Goal: Find contact information

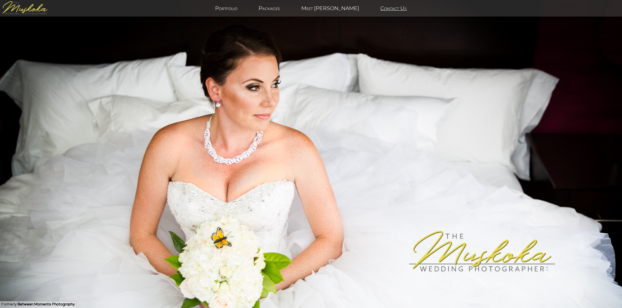
click at [372, 8] on link "Contact Us" at bounding box center [393, 8] width 43 height 6
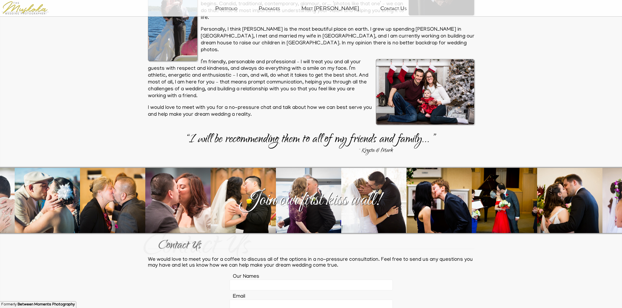
scroll to position [1043, 0]
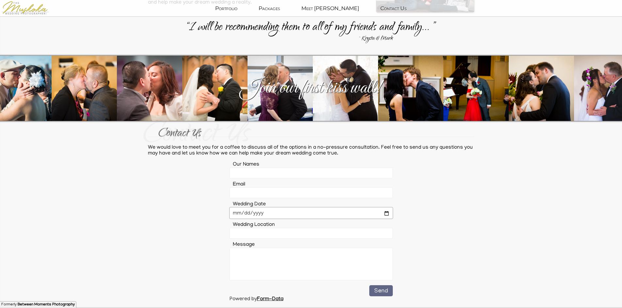
click at [382, 208] on input "date" at bounding box center [310, 213] width 163 height 11
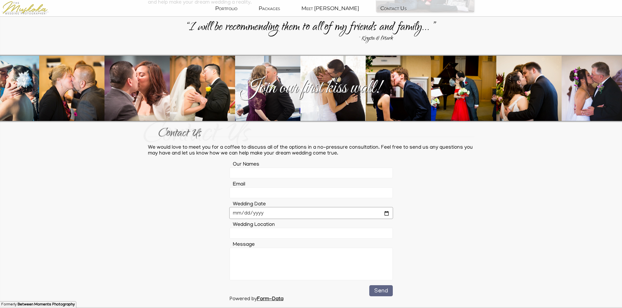
click at [387, 208] on input "date" at bounding box center [310, 213] width 163 height 11
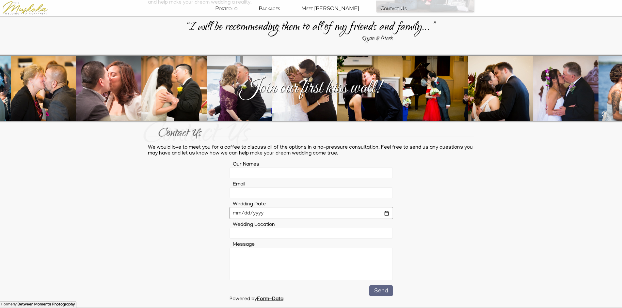
type input "[DATE]"
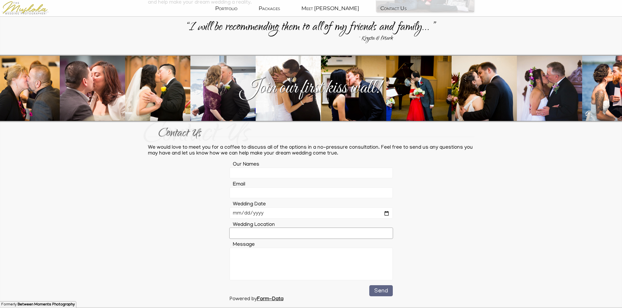
click at [259, 228] on input "text" at bounding box center [310, 233] width 163 height 11
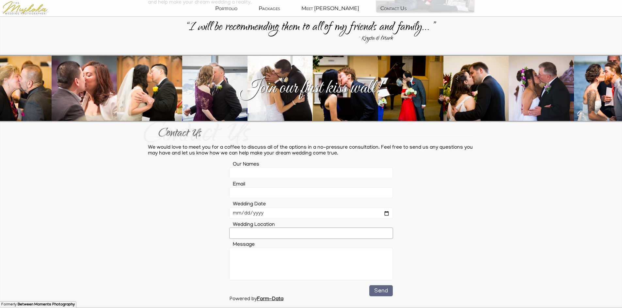
type input "[GEOGRAPHIC_DATA]"
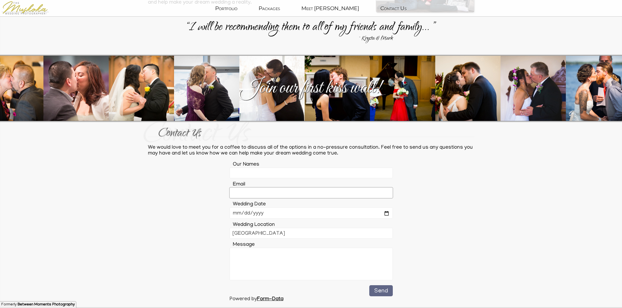
click at [252, 188] on input "email" at bounding box center [310, 193] width 163 height 11
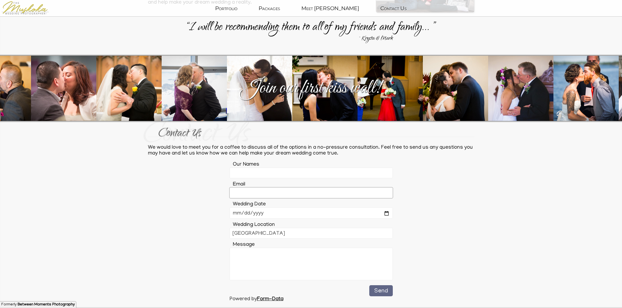
type input "[EMAIL_ADDRESS][DOMAIN_NAME]"
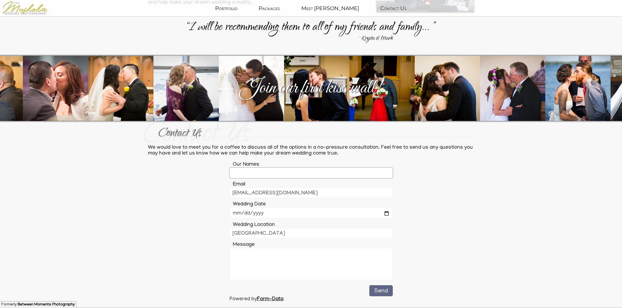
drag, startPoint x: 252, startPoint y: 165, endPoint x: 256, endPoint y: 167, distance: 4.4
click at [252, 168] on input "text" at bounding box center [310, 173] width 163 height 11
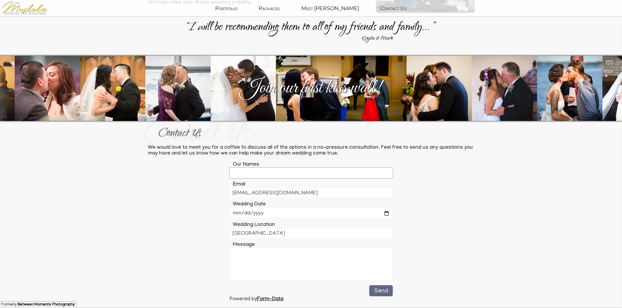
type input "[PERSON_NAME]"
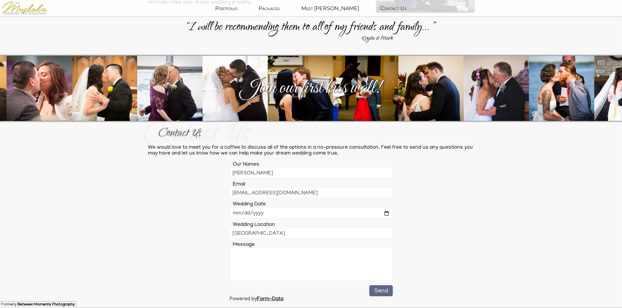
click at [260, 254] on textarea at bounding box center [310, 264] width 163 height 33
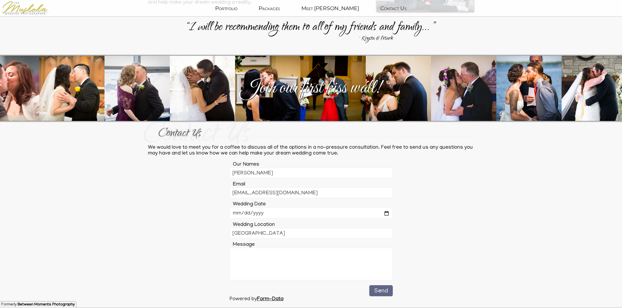
paste textarea "Hi, I hope you're doing well. I'm [PERSON_NAME] from [DOMAIN_NAME]. We offer sp…"
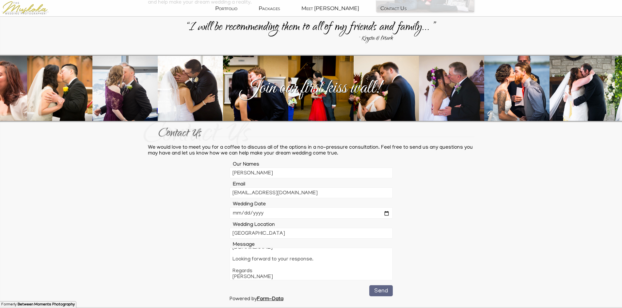
scroll to position [78, 0]
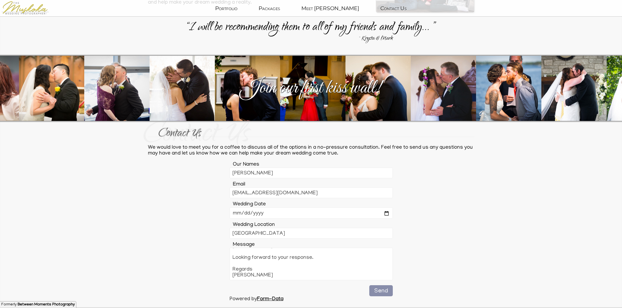
type textarea "Hi, I hope you're doing well. I'm [PERSON_NAME] from [DOMAIN_NAME]. We offer sp…"
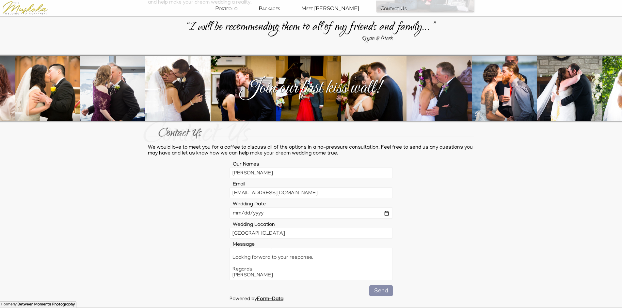
click at [388, 288] on button "Send" at bounding box center [380, 290] width 23 height 11
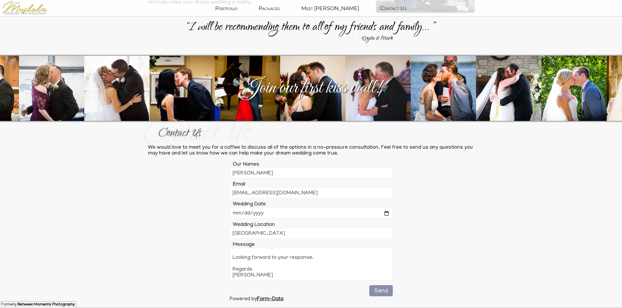
click at [382, 285] on button "Send" at bounding box center [380, 290] width 23 height 11
